Goal: Transaction & Acquisition: Subscribe to service/newsletter

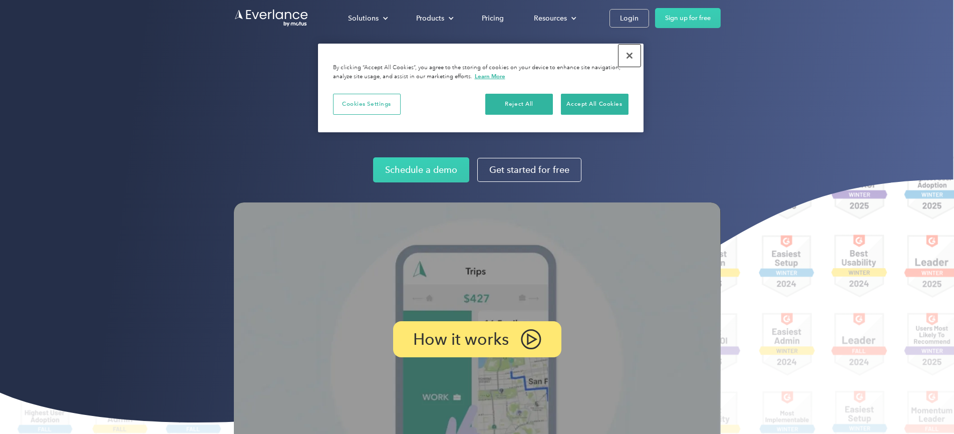
click at [631, 58] on button "Close" at bounding box center [630, 56] width 22 height 22
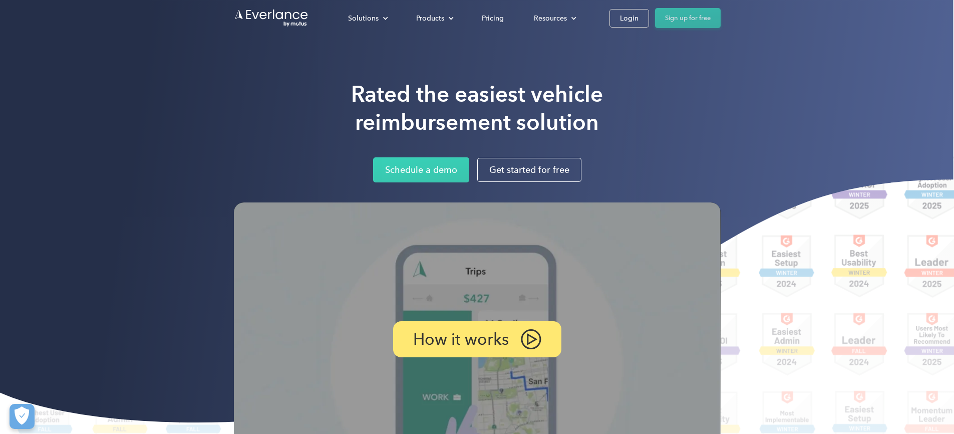
click at [721, 17] on link "Sign up for free" at bounding box center [688, 18] width 66 height 20
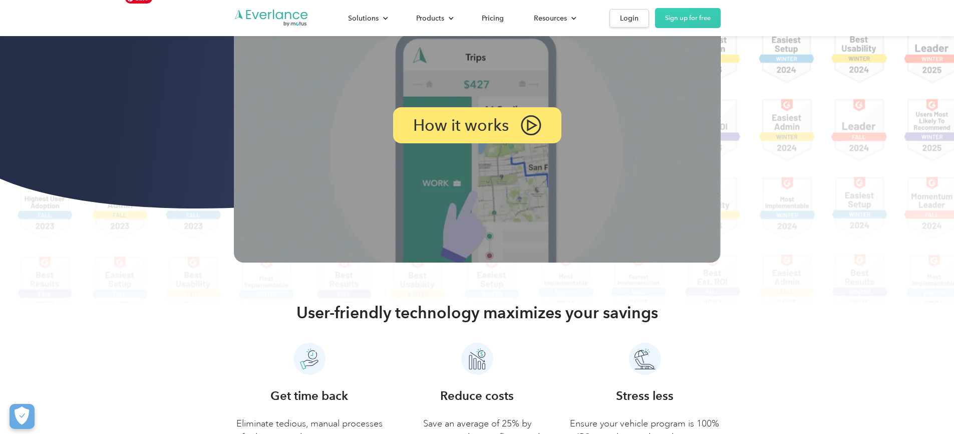
scroll to position [215, 0]
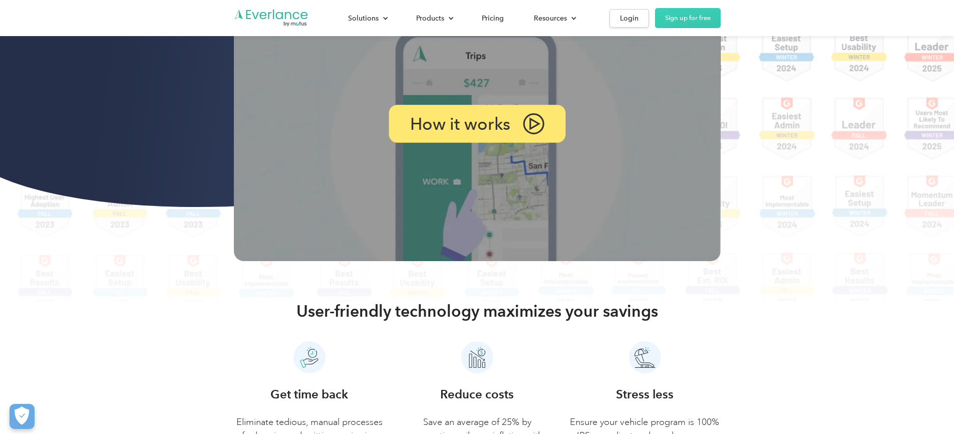
click at [516, 143] on div "How it works" at bounding box center [477, 124] width 177 height 38
